Goal: Task Accomplishment & Management: Manage account settings

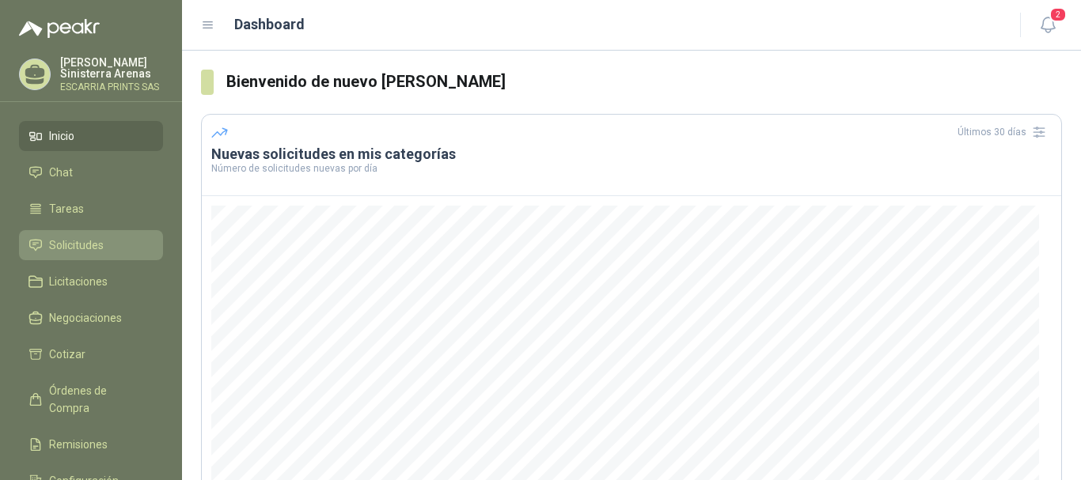
click at [93, 241] on span "Solicitudes" at bounding box center [76, 245] width 55 height 17
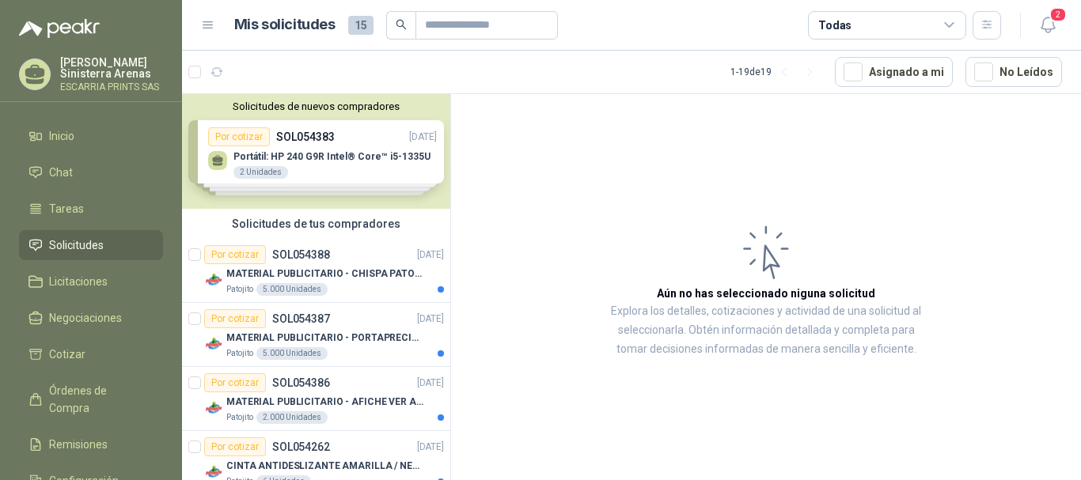
click at [298, 161] on div "Solicitudes de nuevos compradores Por cotizar SOL054383 [DATE] Portátil: HP 240…" at bounding box center [316, 151] width 268 height 115
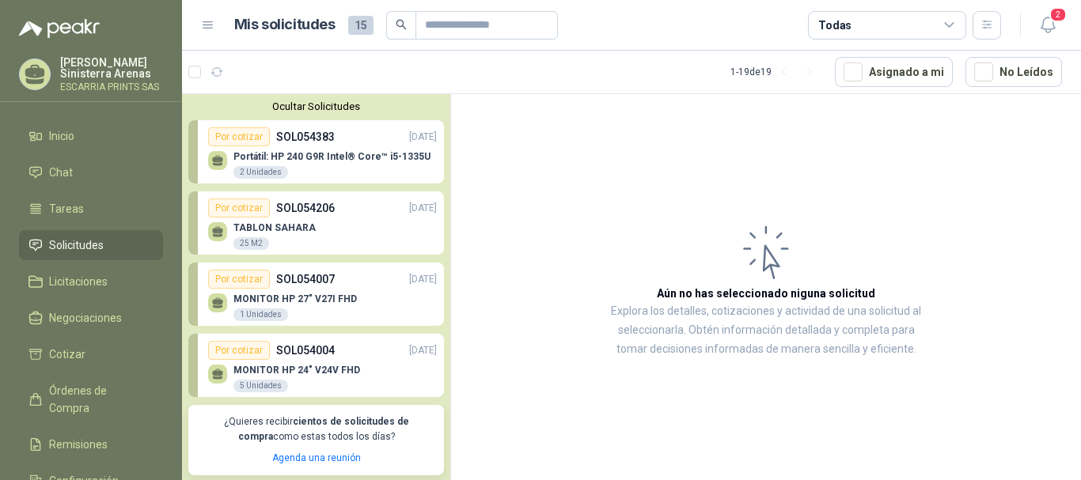
click at [326, 238] on div "TABLON SAHARA 25 M2" at bounding box center [322, 234] width 229 height 33
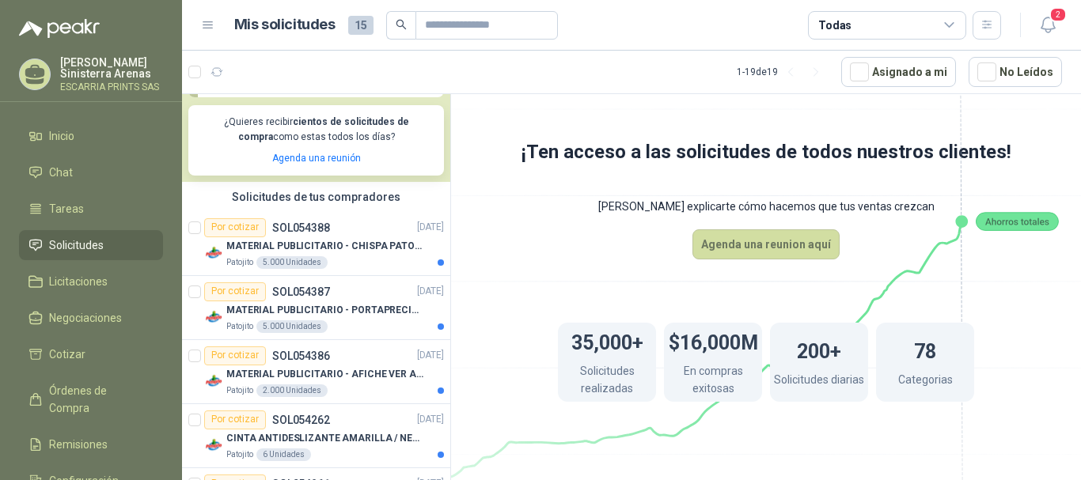
scroll to position [316, 0]
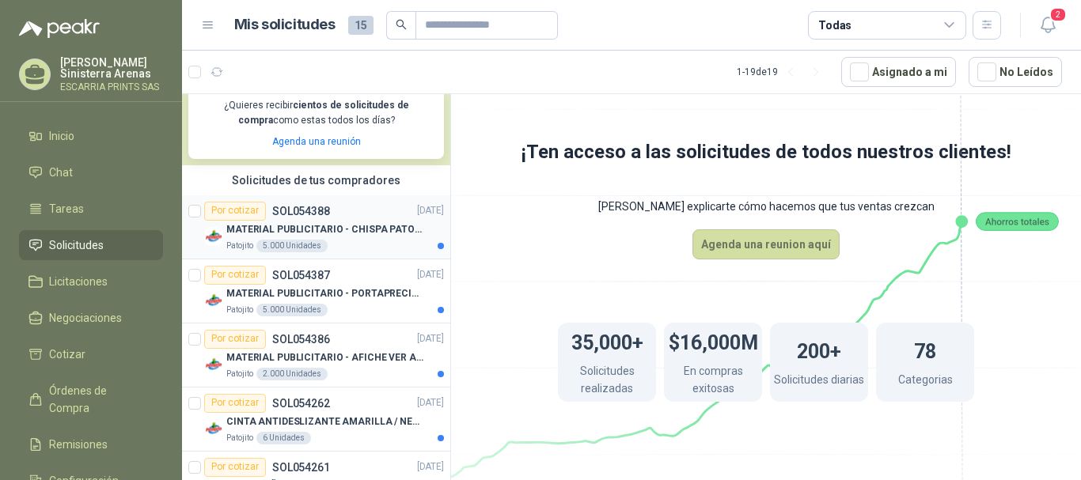
click at [305, 237] on p "MATERIAL PUBLICITARIO - CHISPA PATOJITO VER ADJUNTO" at bounding box center [324, 229] width 197 height 15
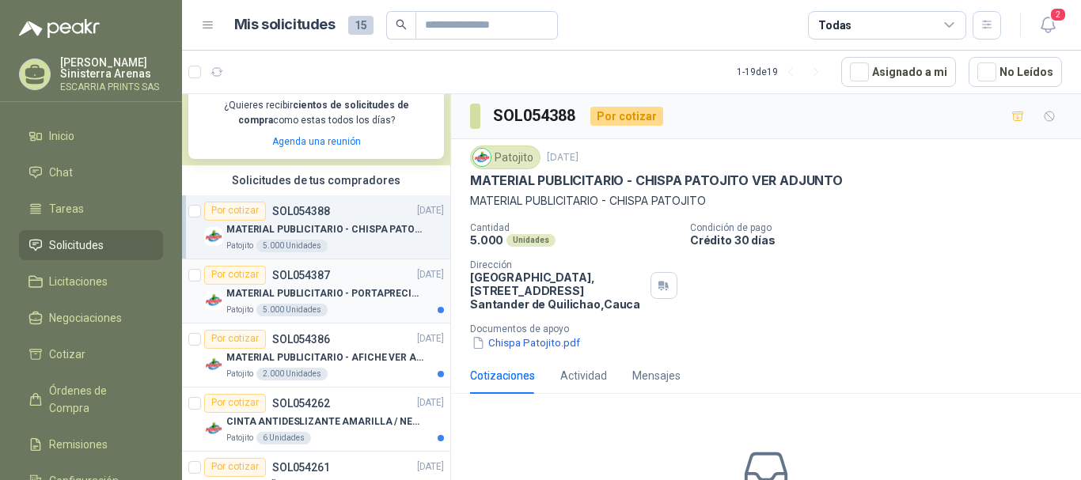
click at [372, 292] on p "MATERIAL PUBLICITARIO - PORTAPRECIOS VER ADJUNTO" at bounding box center [324, 293] width 197 height 15
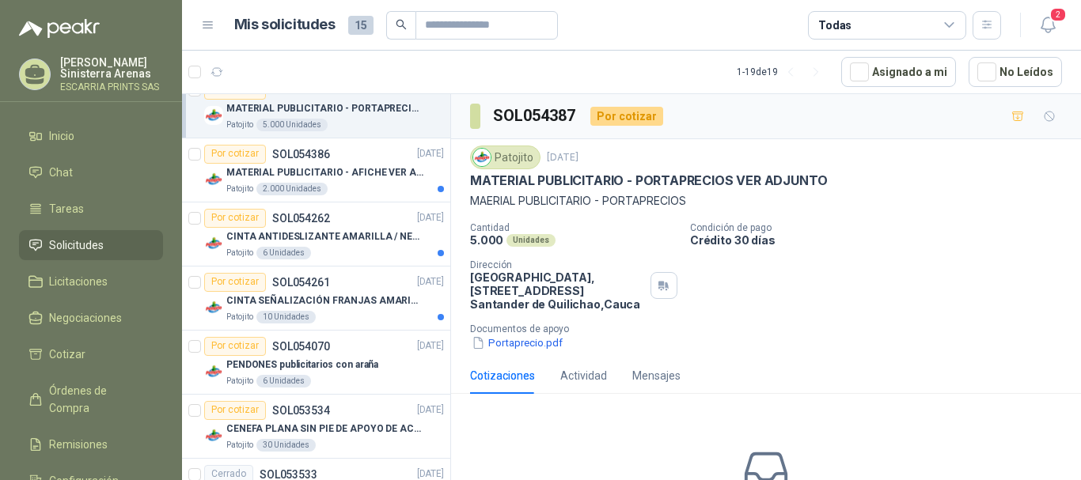
scroll to position [554, 0]
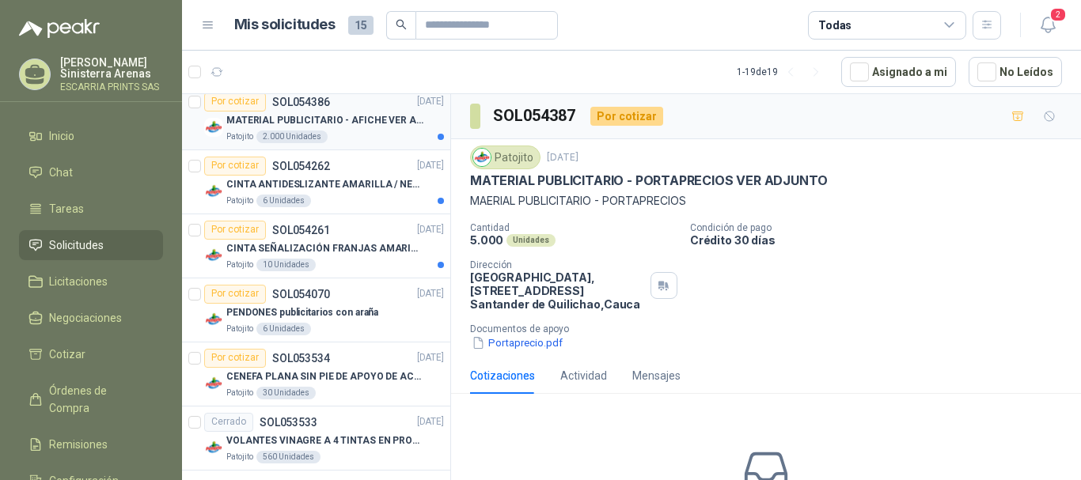
click at [351, 119] on p "MATERIAL PUBLICITARIO - AFICHE VER ADJUNTO" at bounding box center [324, 120] width 197 height 15
click at [338, 185] on p "CINTA ANTIDESLIZANTE AMARILLA / NEGRA" at bounding box center [324, 184] width 197 height 15
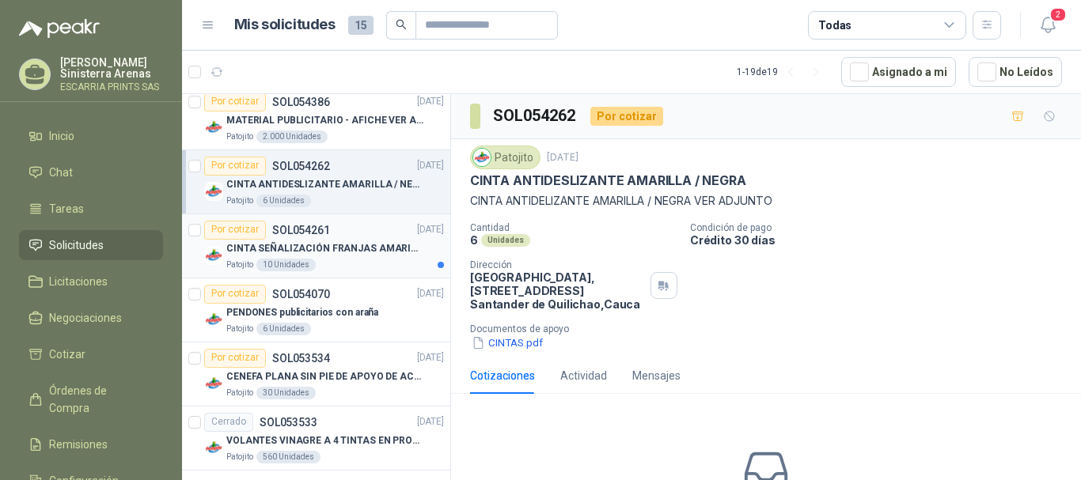
drag, startPoint x: 350, startPoint y: 230, endPoint x: 353, endPoint y: 238, distance: 8.5
click at [350, 232] on div "Por cotizar SOL054261 [DATE]" at bounding box center [324, 230] width 240 height 19
click at [354, 247] on p "CINTA SEÑALIZACIÓN FRANJAS AMARILLAS NEGRA" at bounding box center [324, 248] width 197 height 15
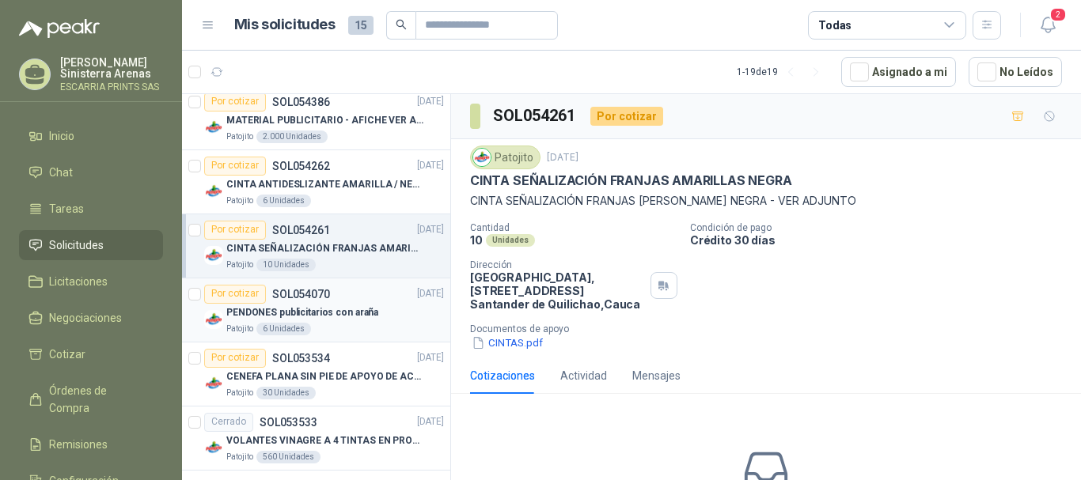
click at [345, 305] on div "PENDONES publicitarios con araña" at bounding box center [335, 313] width 218 height 19
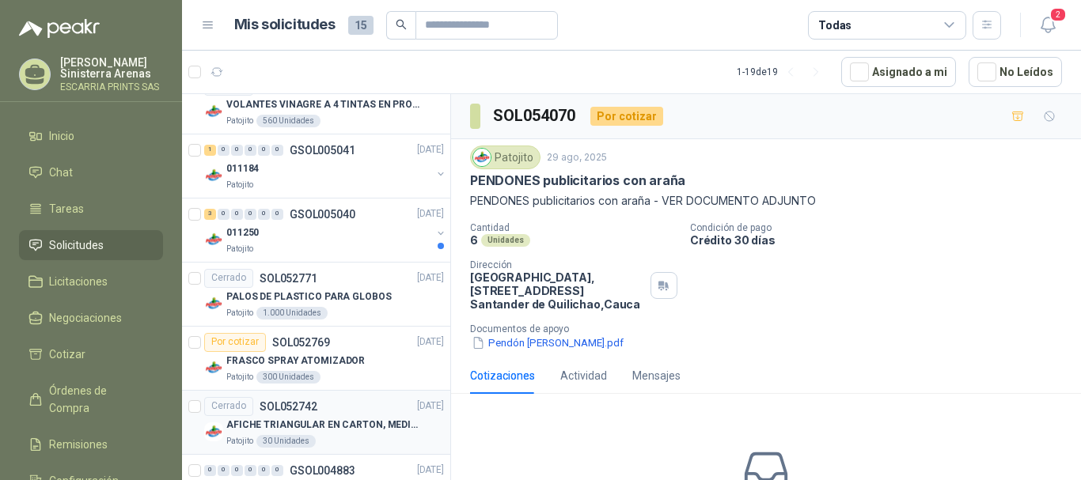
scroll to position [949, 0]
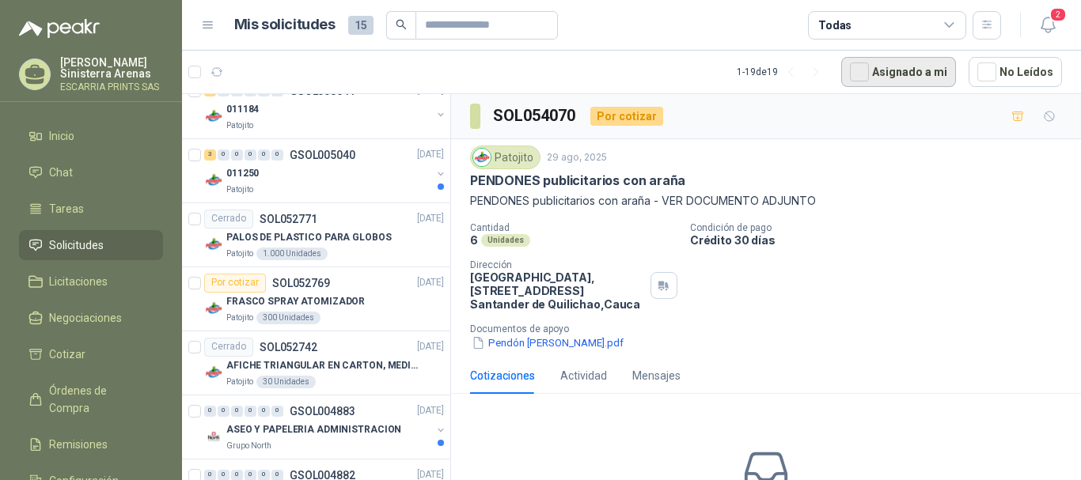
click at [932, 70] on button "Asignado a mi" at bounding box center [898, 72] width 115 height 30
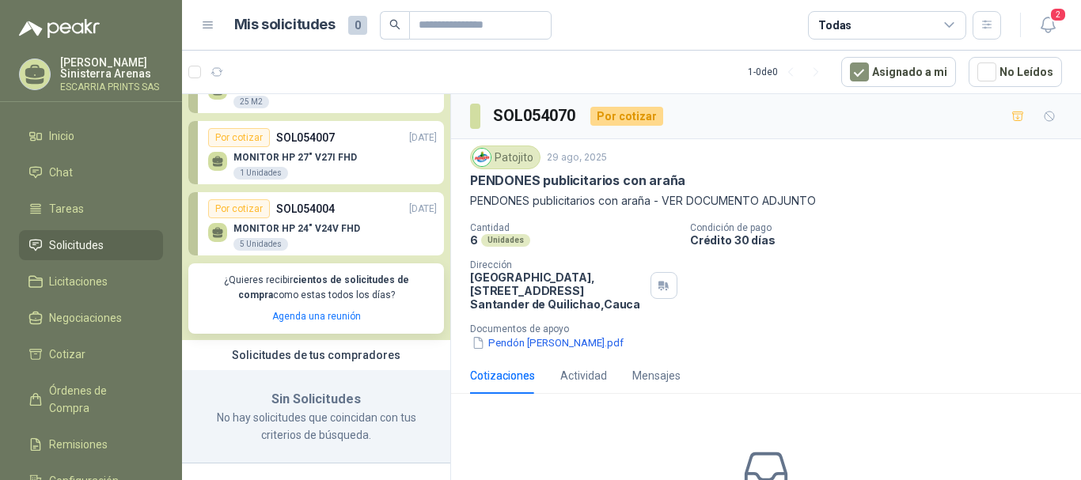
click at [336, 225] on p "MONITOR HP 24" V24V FHD" at bounding box center [296, 228] width 127 height 11
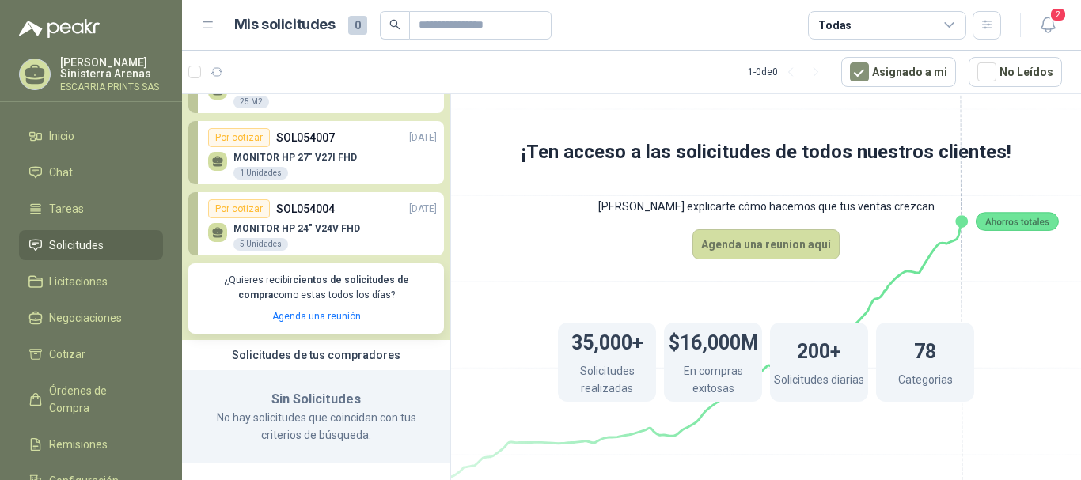
click at [330, 184] on div "Ocultar Solicitudes Por cotizar SOL054383 [DATE] Portátil: HP 240 G9R Intel® Co…" at bounding box center [316, 147] width 268 height 388
click at [329, 154] on p "MONITOR HP 27" V27I FHD" at bounding box center [294, 157] width 123 height 11
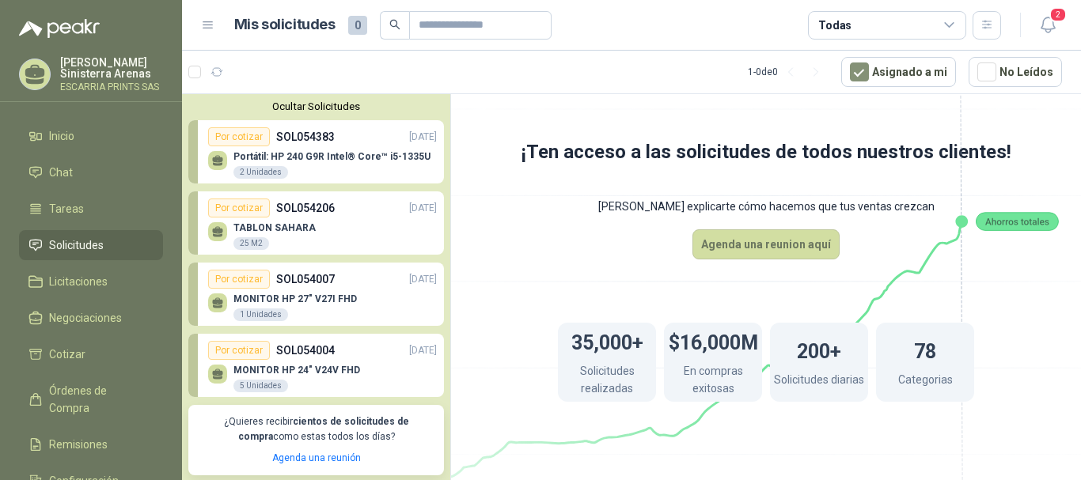
click at [293, 228] on p "TABLON SAHARA" at bounding box center [274, 227] width 82 height 11
click at [300, 146] on p "SOL054383" at bounding box center [305, 136] width 59 height 17
